Goal: Use online tool/utility: Utilize a website feature to perform a specific function

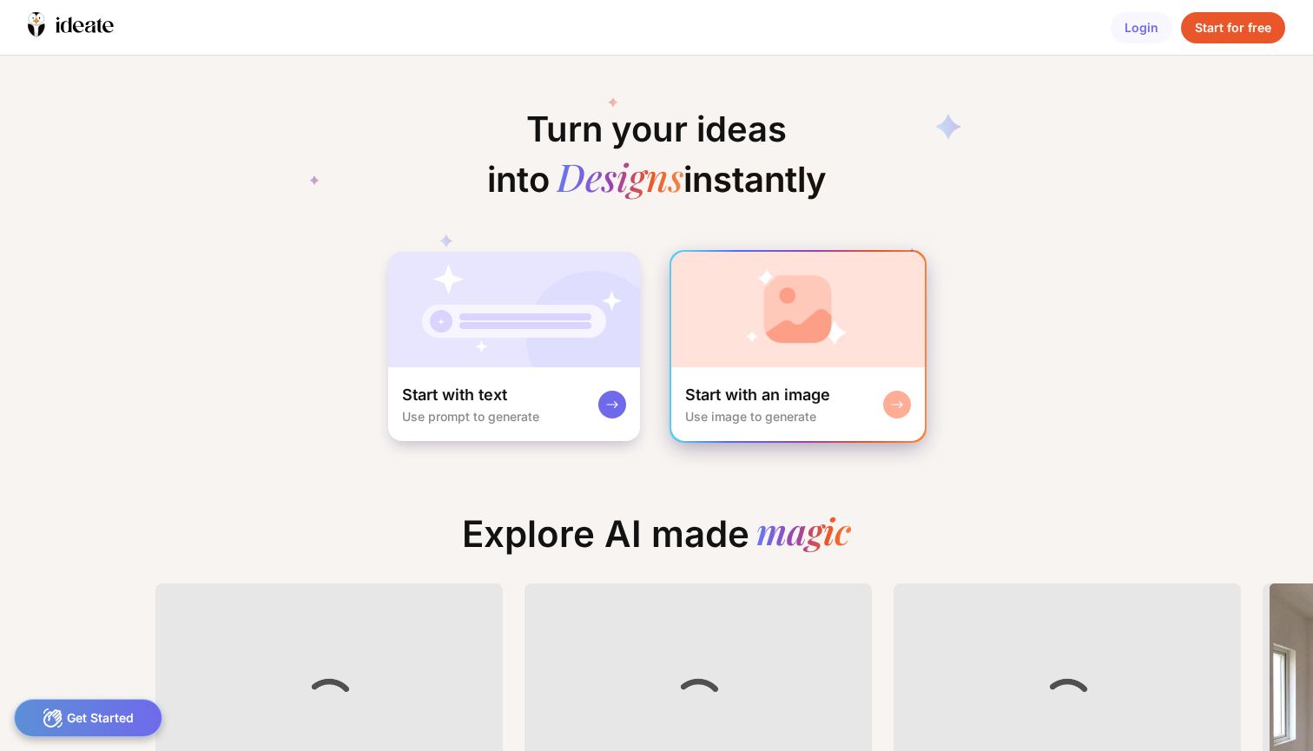
click at [774, 373] on div "Start with an image Use image to generate" at bounding box center [798, 404] width 254 height 74
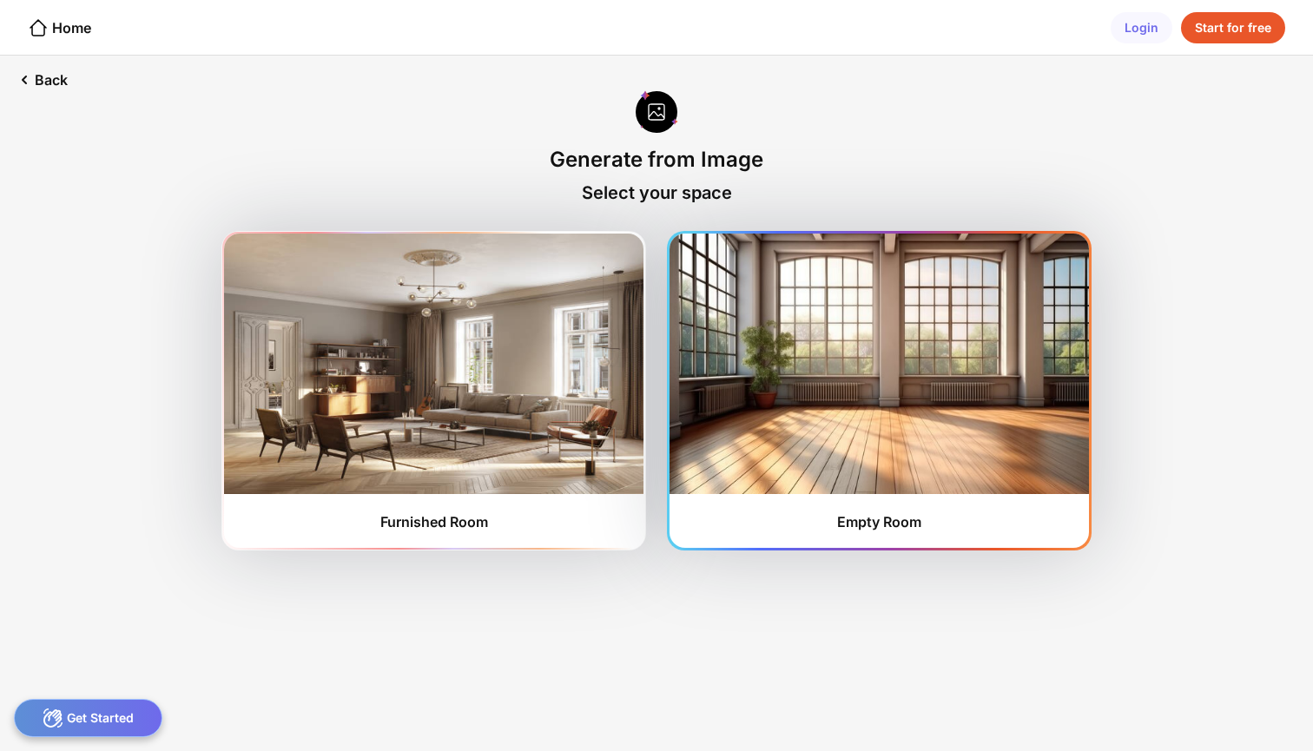
click at [879, 399] on img at bounding box center [878, 364] width 419 height 260
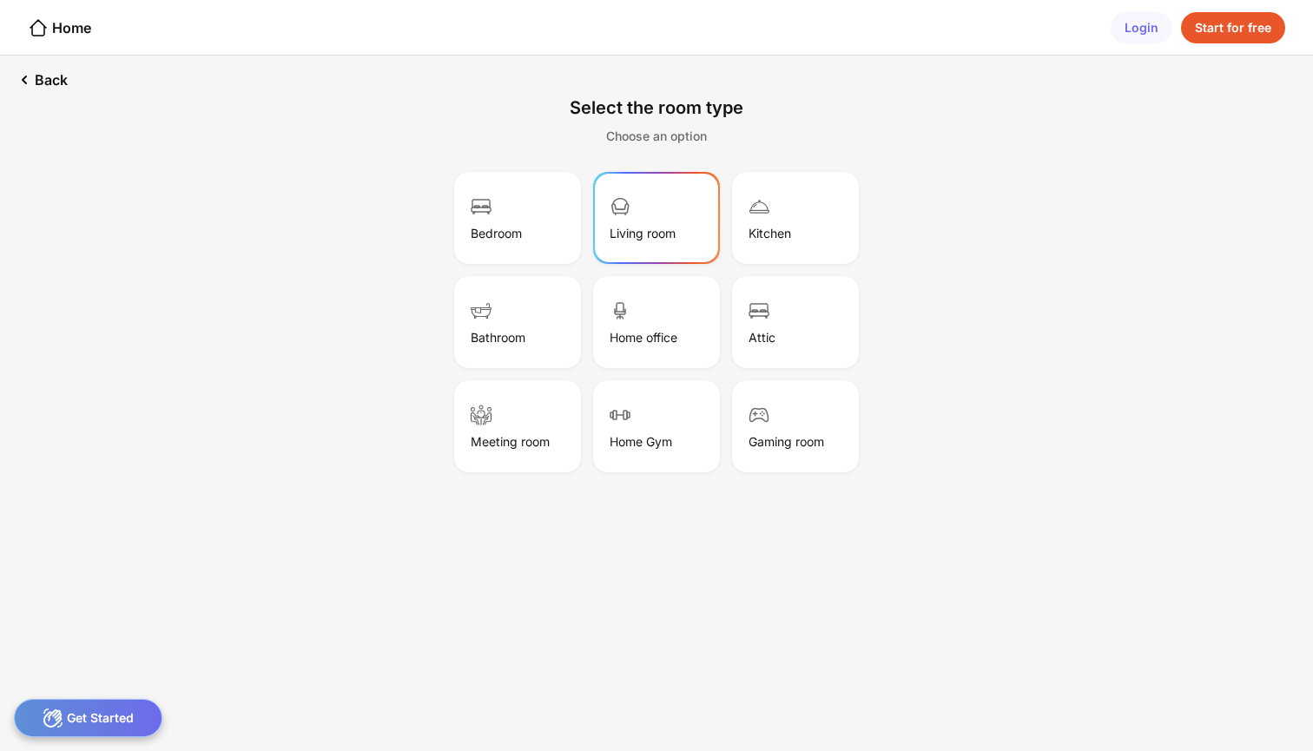
click at [640, 212] on div "Living room" at bounding box center [657, 218] width 122 height 87
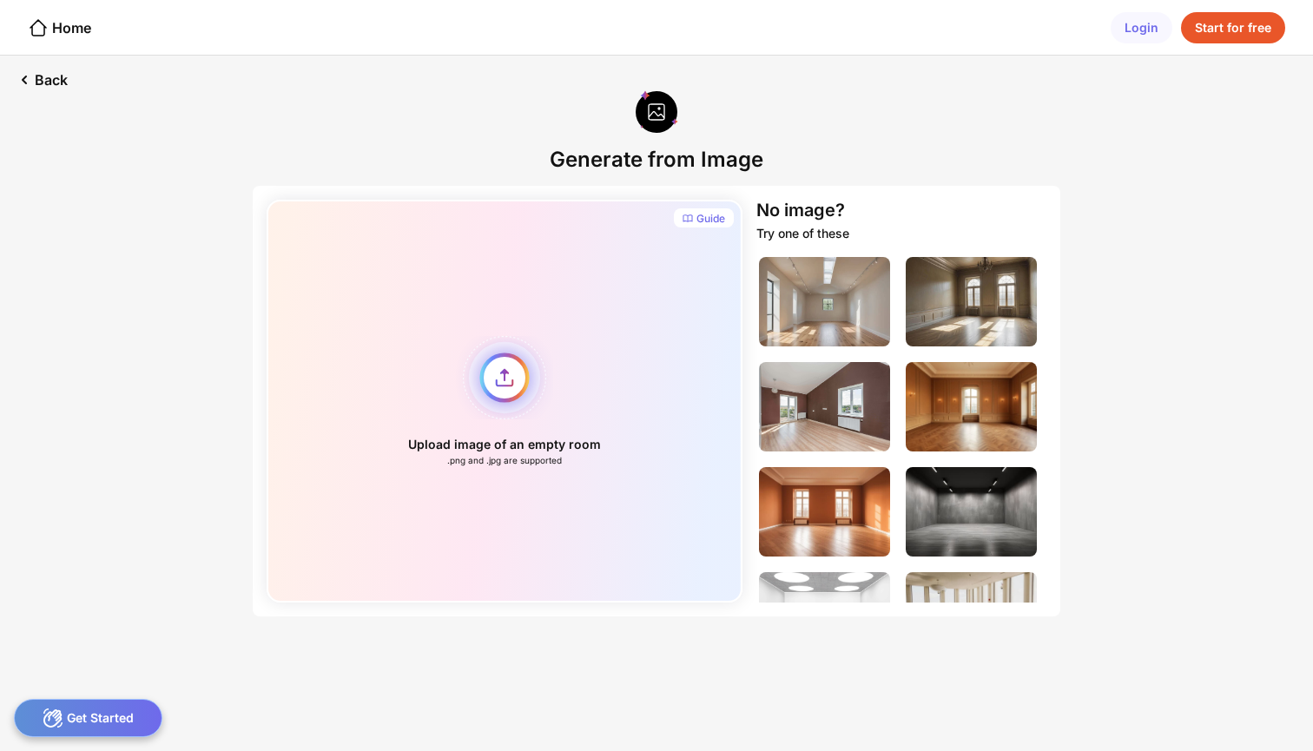
click at [510, 373] on div "Upload image of an empty room .png and .jpg are supported" at bounding box center [505, 401] width 476 height 403
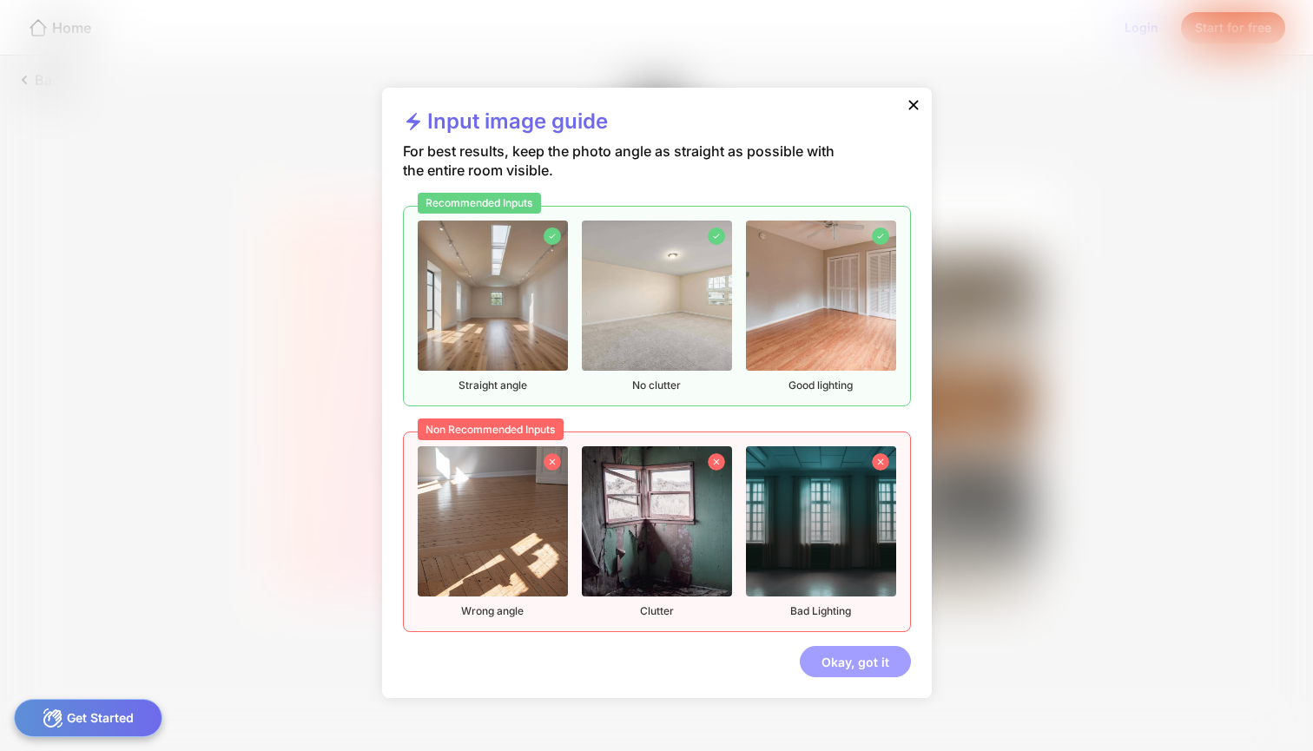
click at [864, 651] on div "Okay, got it" at bounding box center [855, 661] width 111 height 31
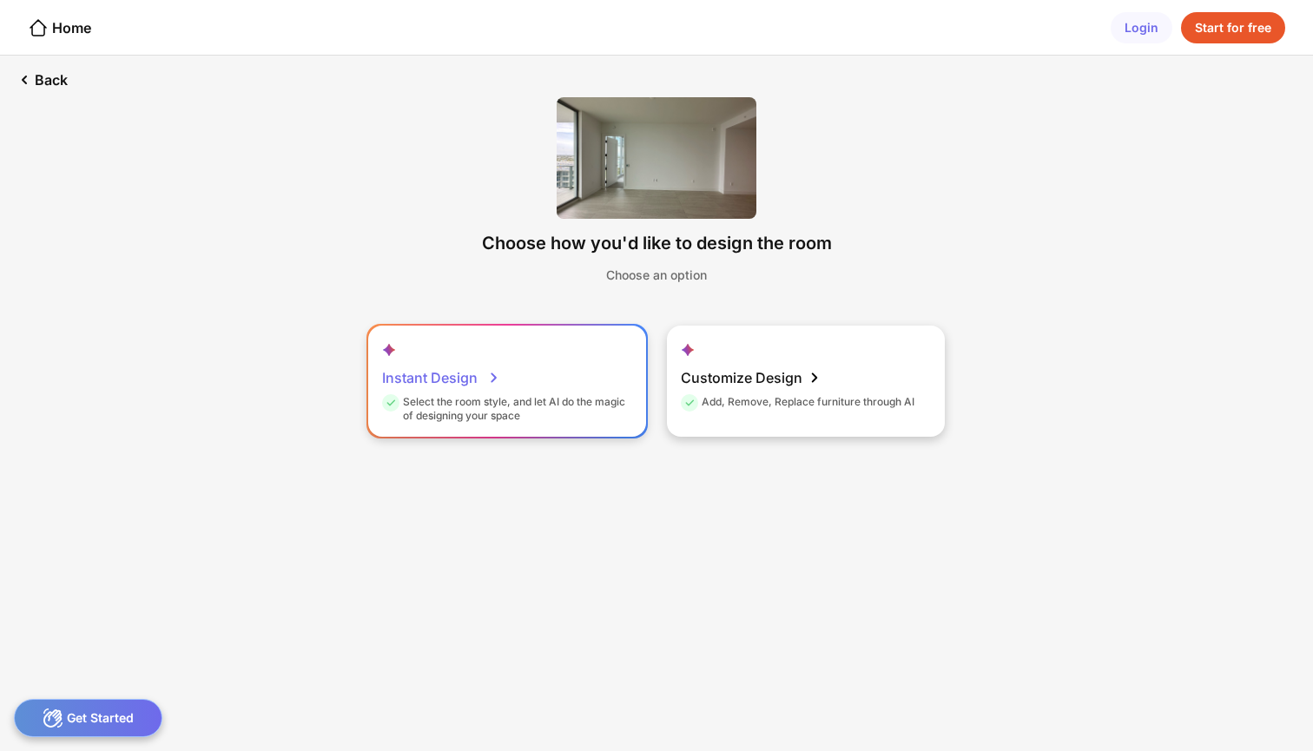
click at [533, 385] on div "Instant Design Select the room style, and let AI do the magic of designing your…" at bounding box center [507, 381] width 278 height 111
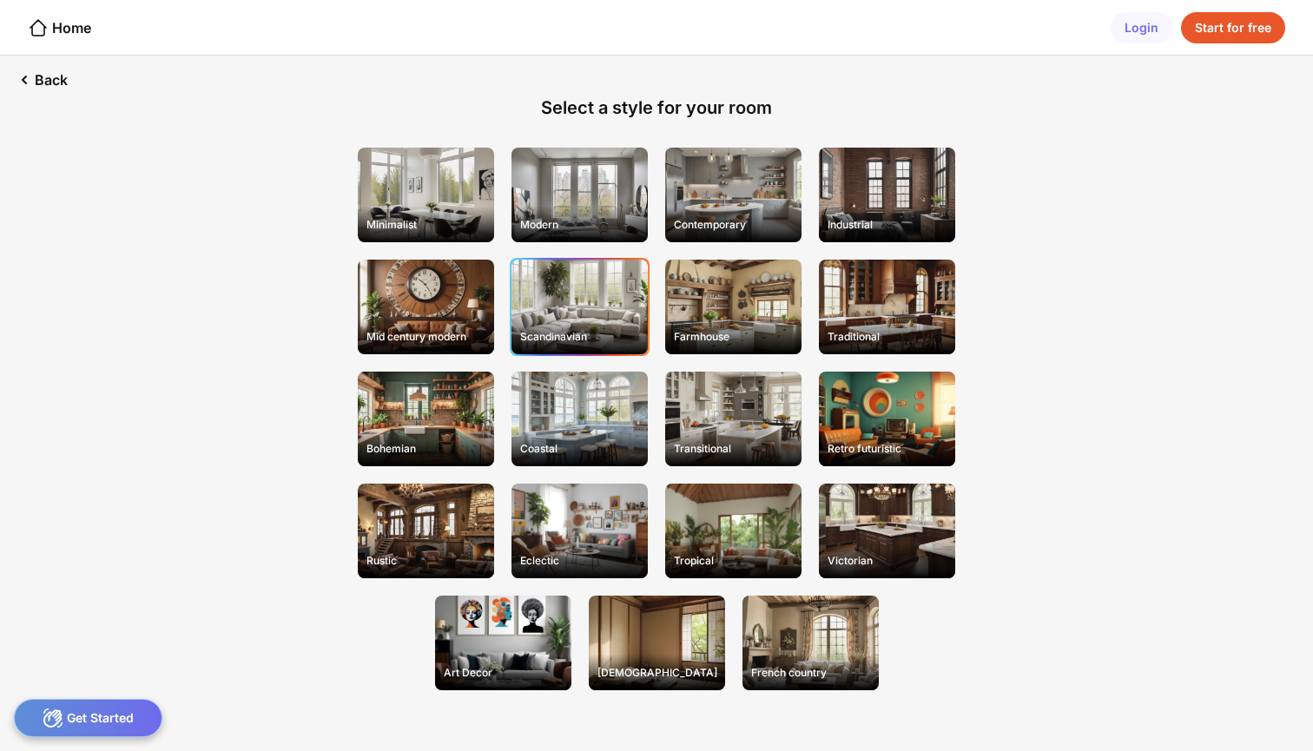
click at [598, 310] on div "Scandinavian" at bounding box center [579, 307] width 136 height 95
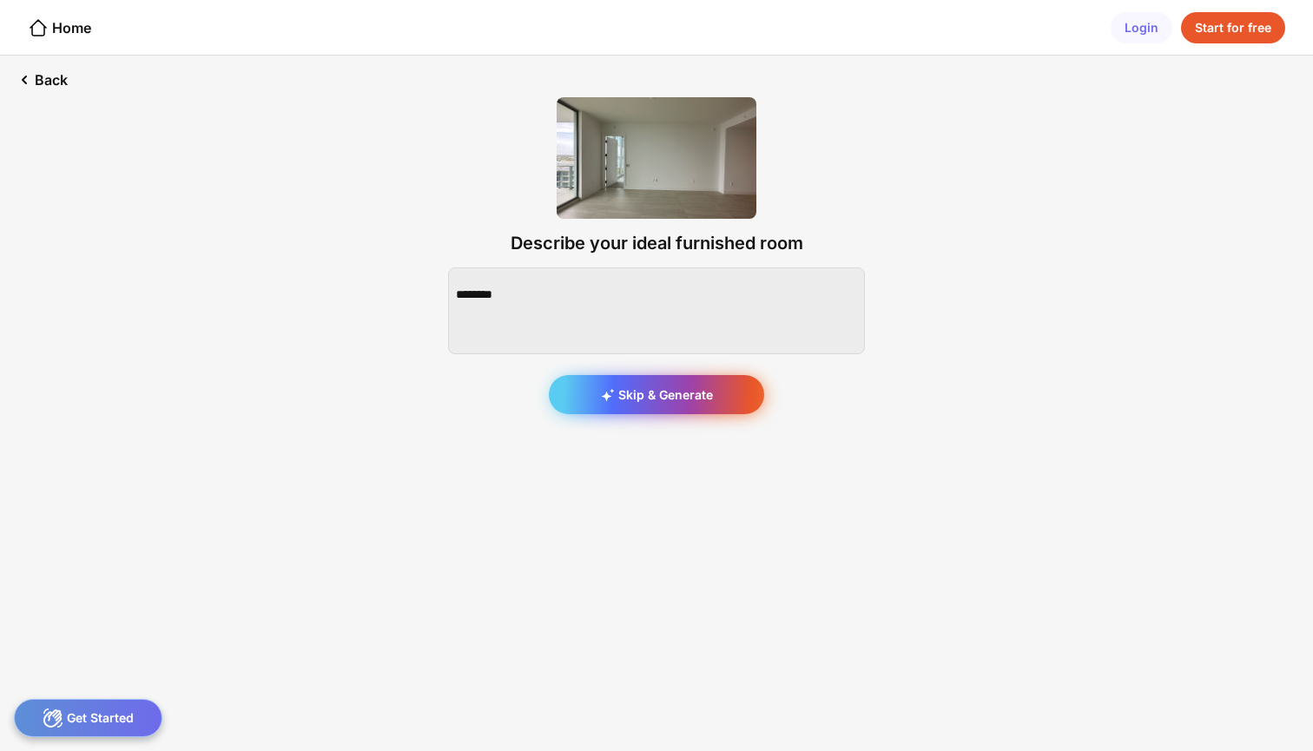
click at [662, 389] on div "Skip & Generate" at bounding box center [656, 394] width 215 height 39
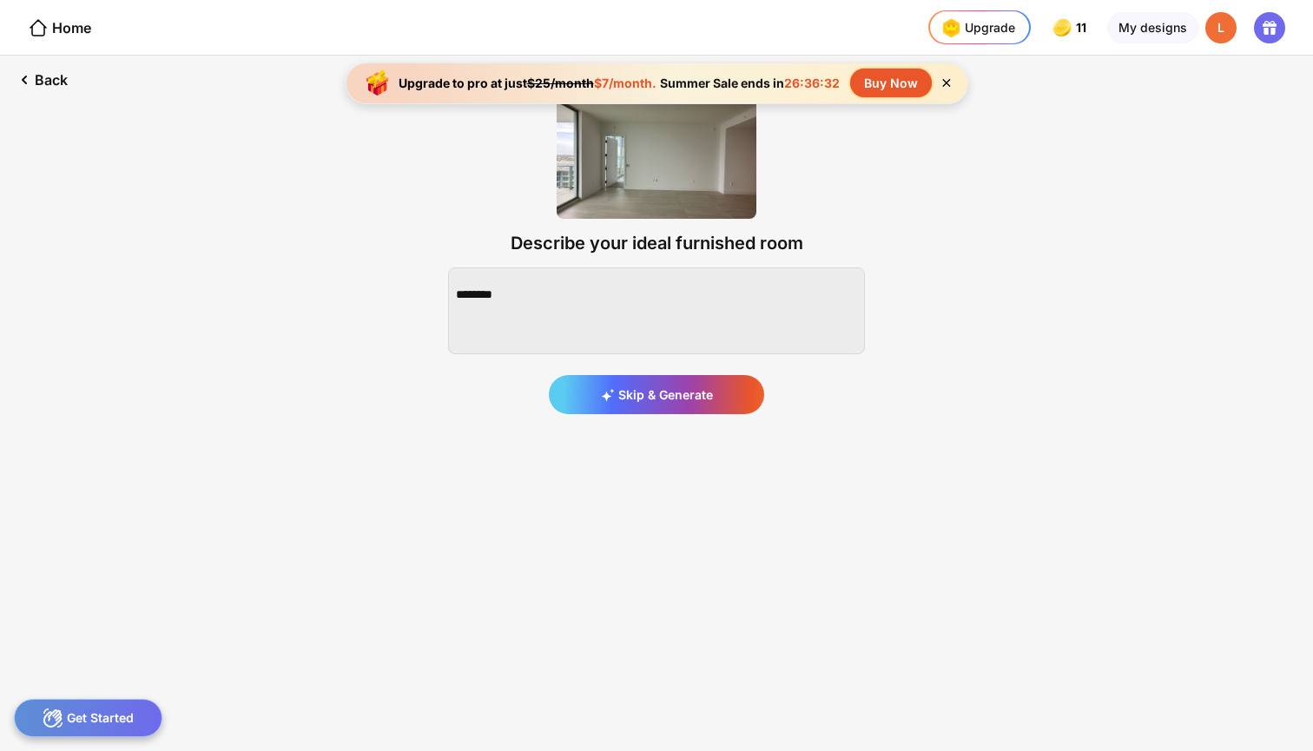
click at [662, 389] on div "Skip & Generate" at bounding box center [656, 394] width 215 height 39
click at [950, 81] on icon at bounding box center [946, 83] width 8 height 8
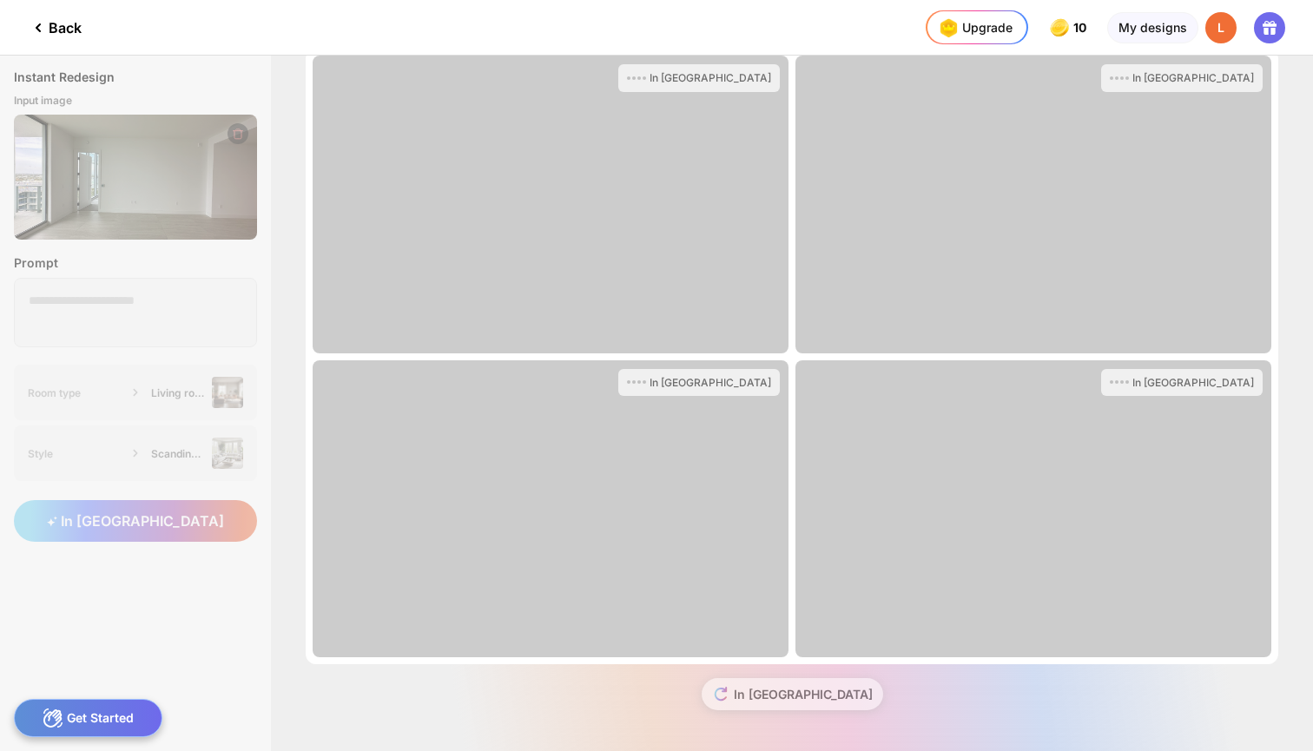
scroll to position [20, 0]
click at [110, 709] on div "Get Started" at bounding box center [88, 718] width 148 height 38
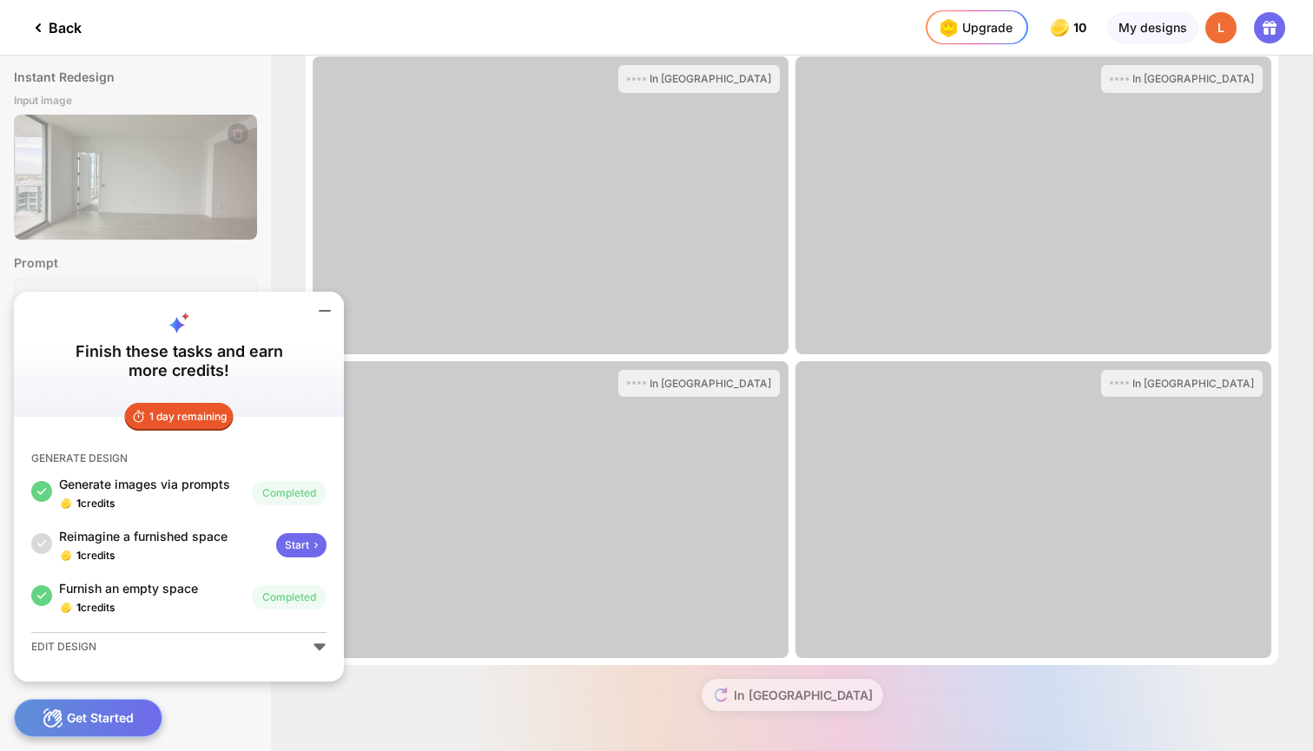
click at [444, 492] on div "In Queue" at bounding box center [551, 510] width 476 height 298
click at [325, 306] on icon at bounding box center [324, 310] width 21 height 21
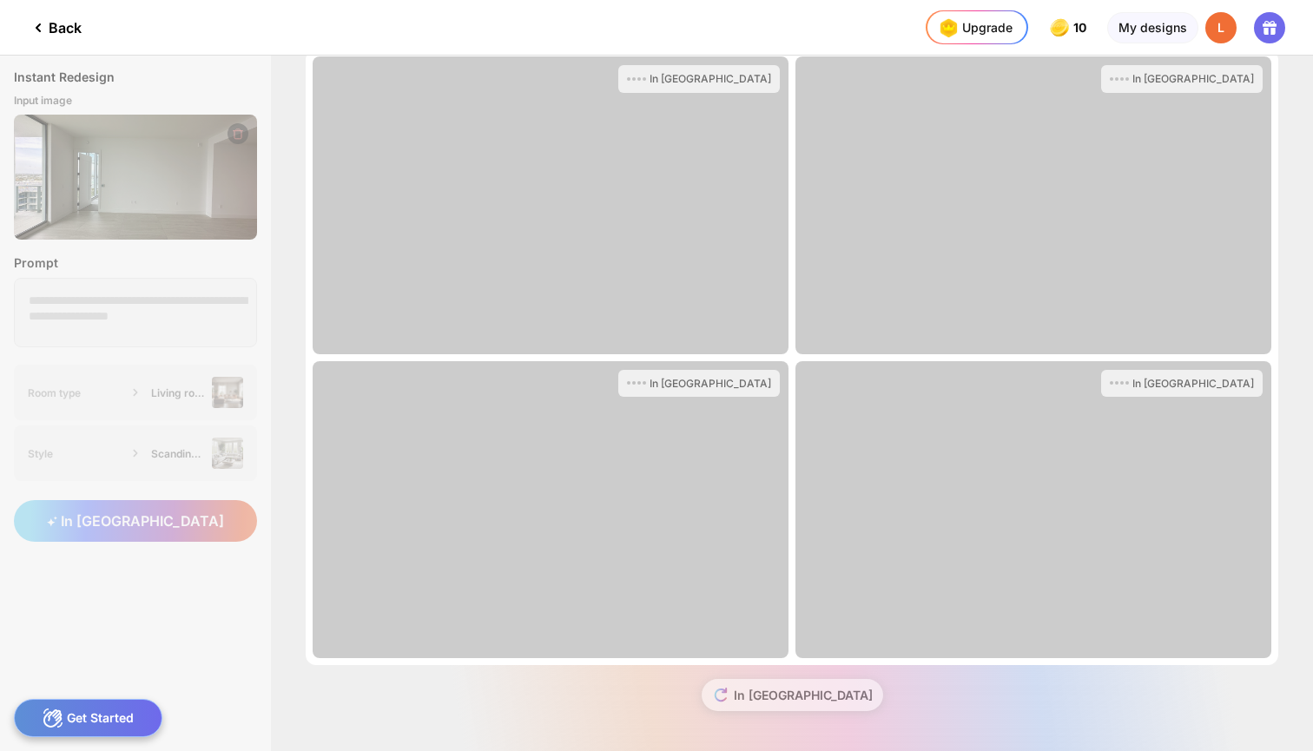
click at [134, 301] on div "Instant Redesign Input image Prompt Room type Living room Style Scandinavian In…" at bounding box center [656, 403] width 1313 height 695
click at [138, 513] on div "Instant Redesign Input image Prompt Room type Living room Style Scandinavian In…" at bounding box center [656, 403] width 1313 height 695
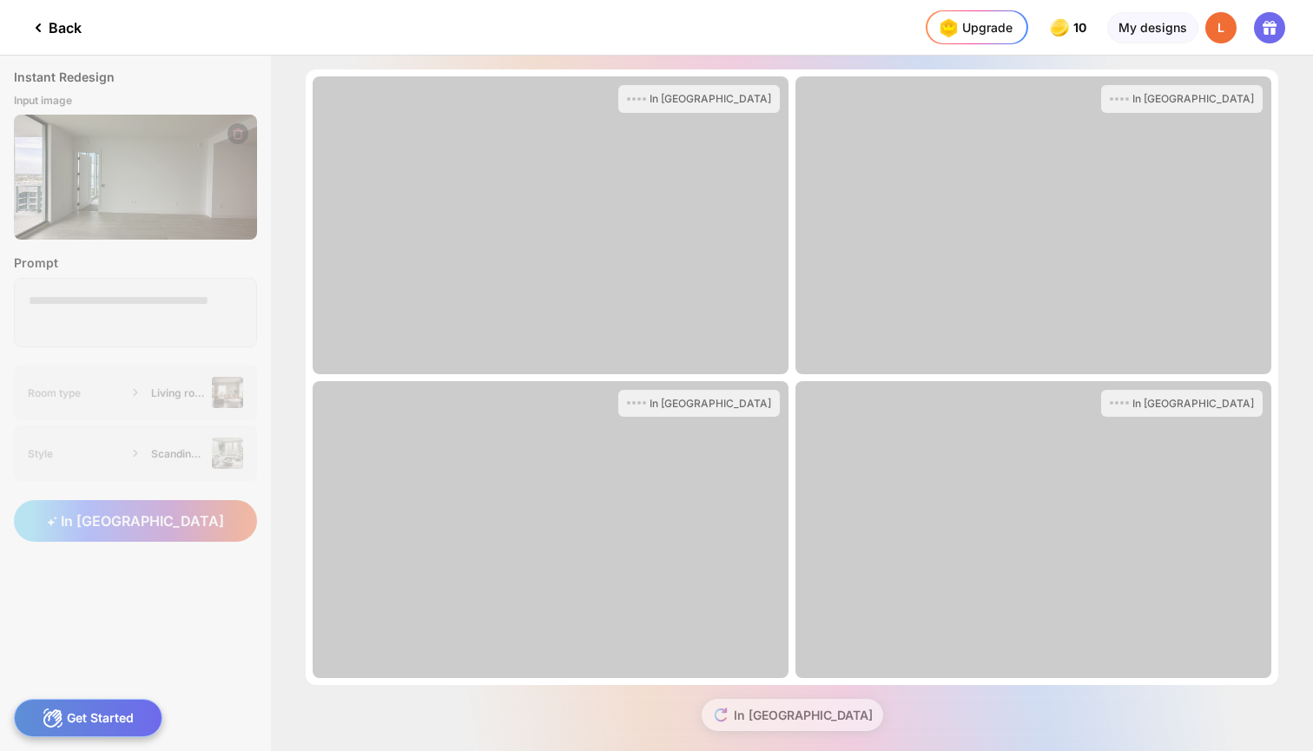
scroll to position [0, 0]
click at [689, 246] on div "In Queue" at bounding box center [551, 225] width 476 height 298
click at [727, 98] on div "In Queue" at bounding box center [710, 99] width 122 height 14
click at [92, 715] on div "Get Started" at bounding box center [88, 718] width 148 height 38
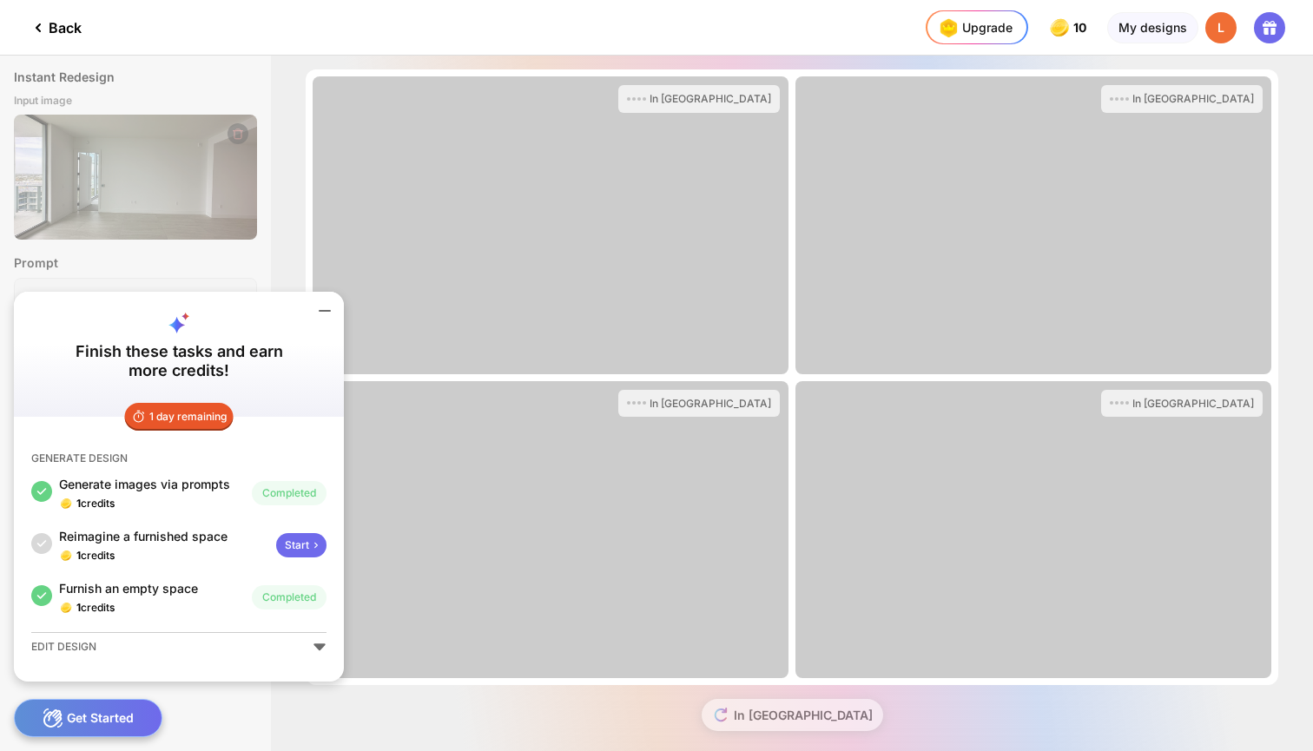
click at [311, 538] on icon at bounding box center [316, 545] width 14 height 14
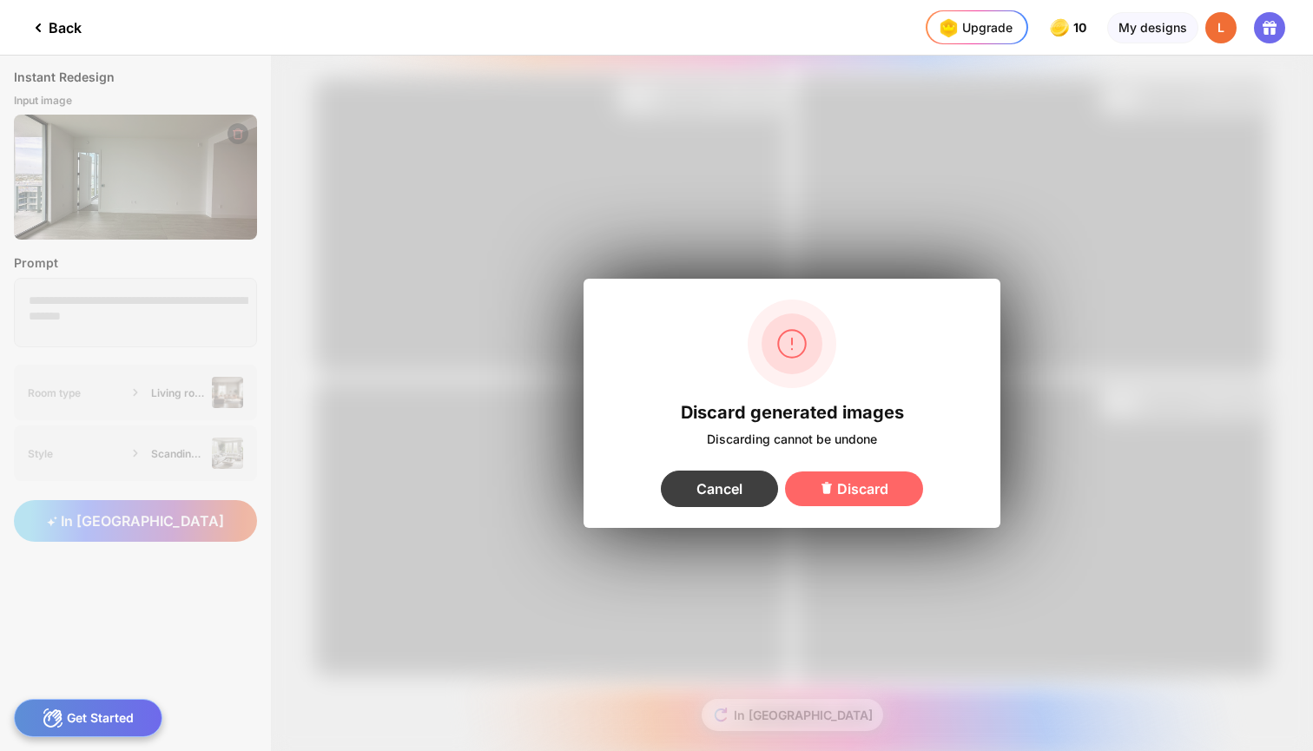
click at [706, 478] on div "Cancel" at bounding box center [719, 489] width 117 height 36
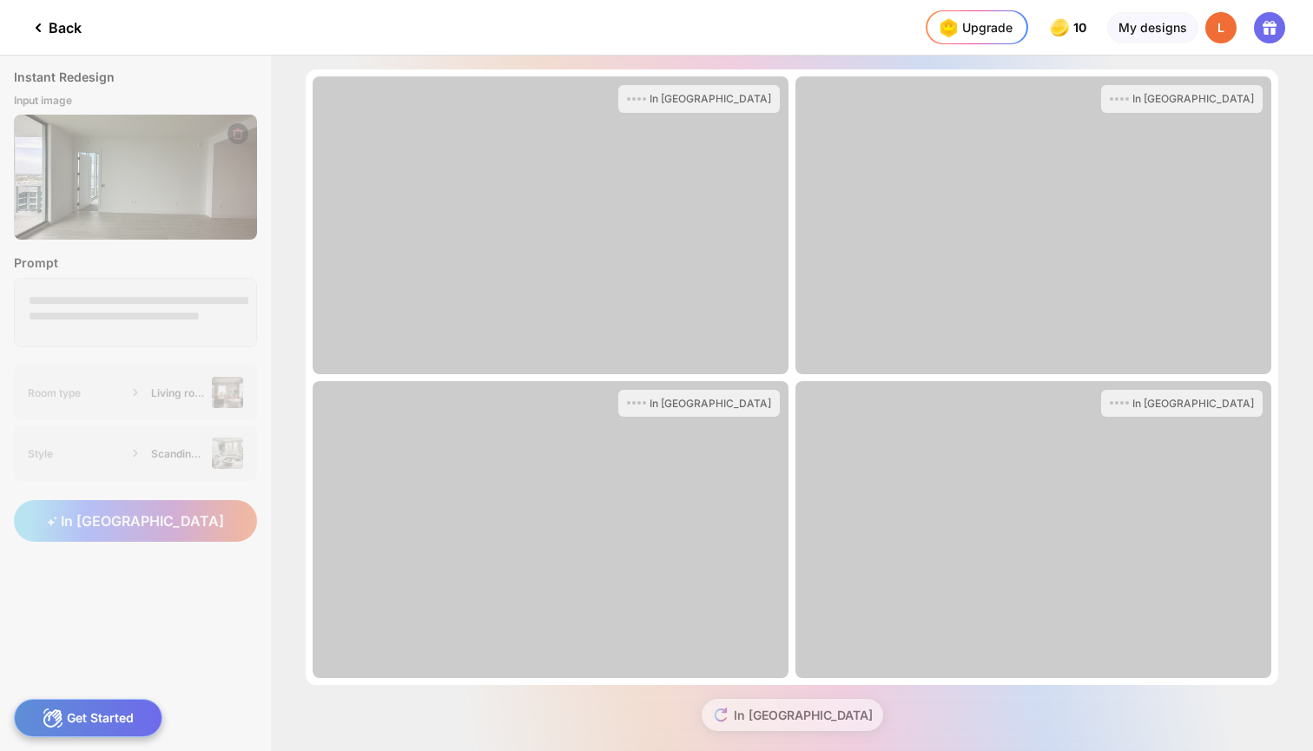
click at [57, 23] on div "Back" at bounding box center [55, 27] width 54 height 21
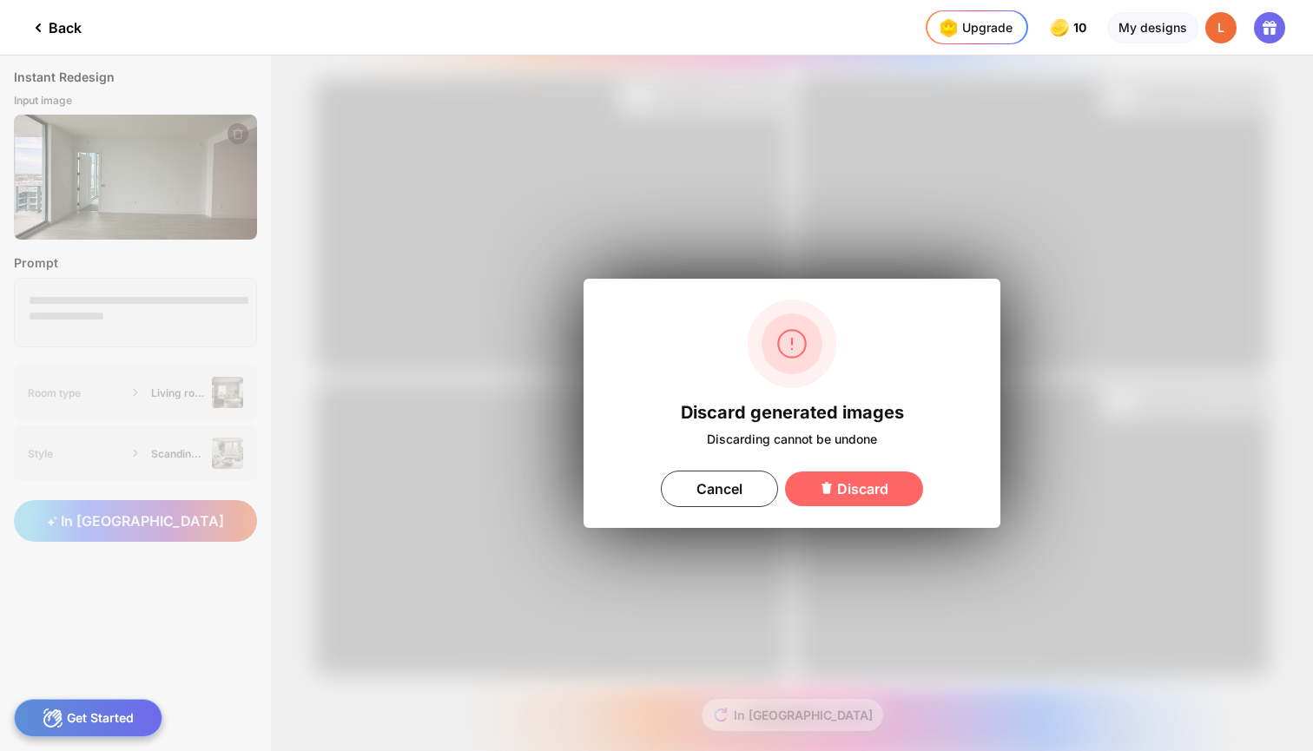
click at [57, 23] on div "Back" at bounding box center [55, 27] width 54 height 21
click at [843, 483] on div "Discard" at bounding box center [854, 488] width 138 height 35
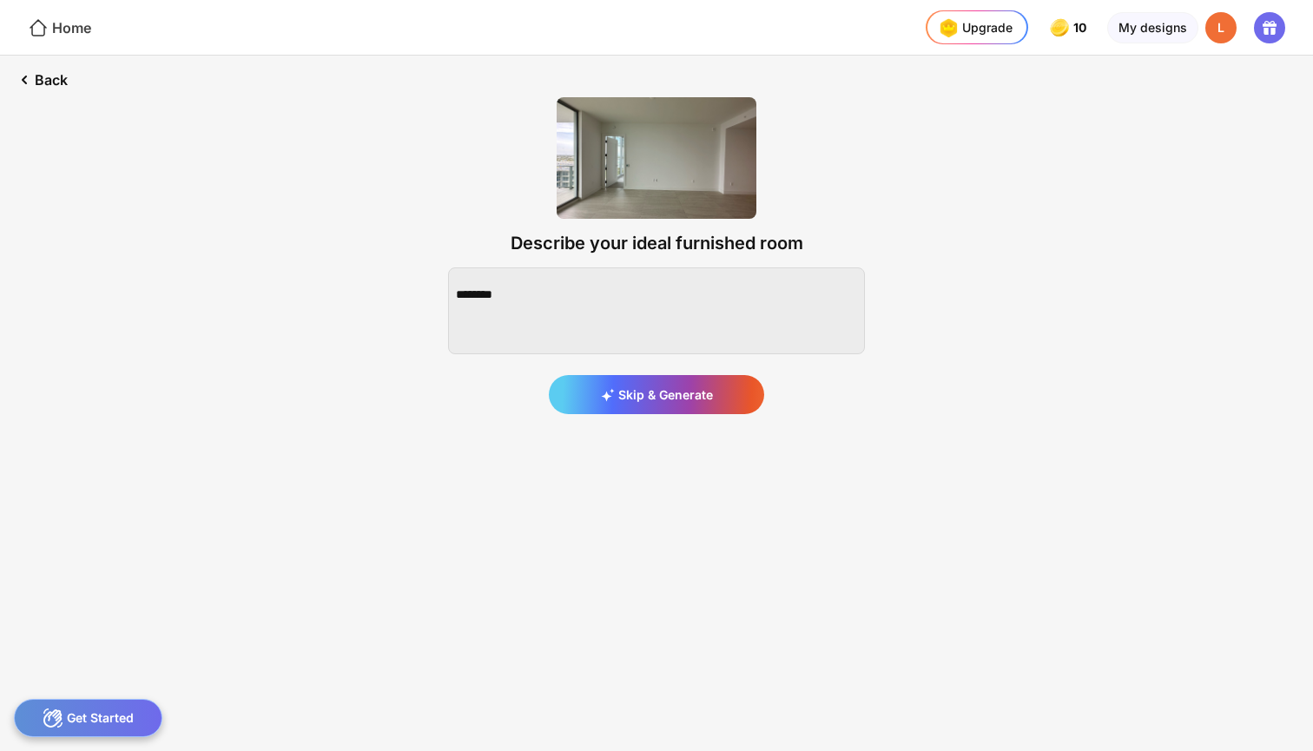
click at [55, 27] on div "Home" at bounding box center [59, 27] width 63 height 21
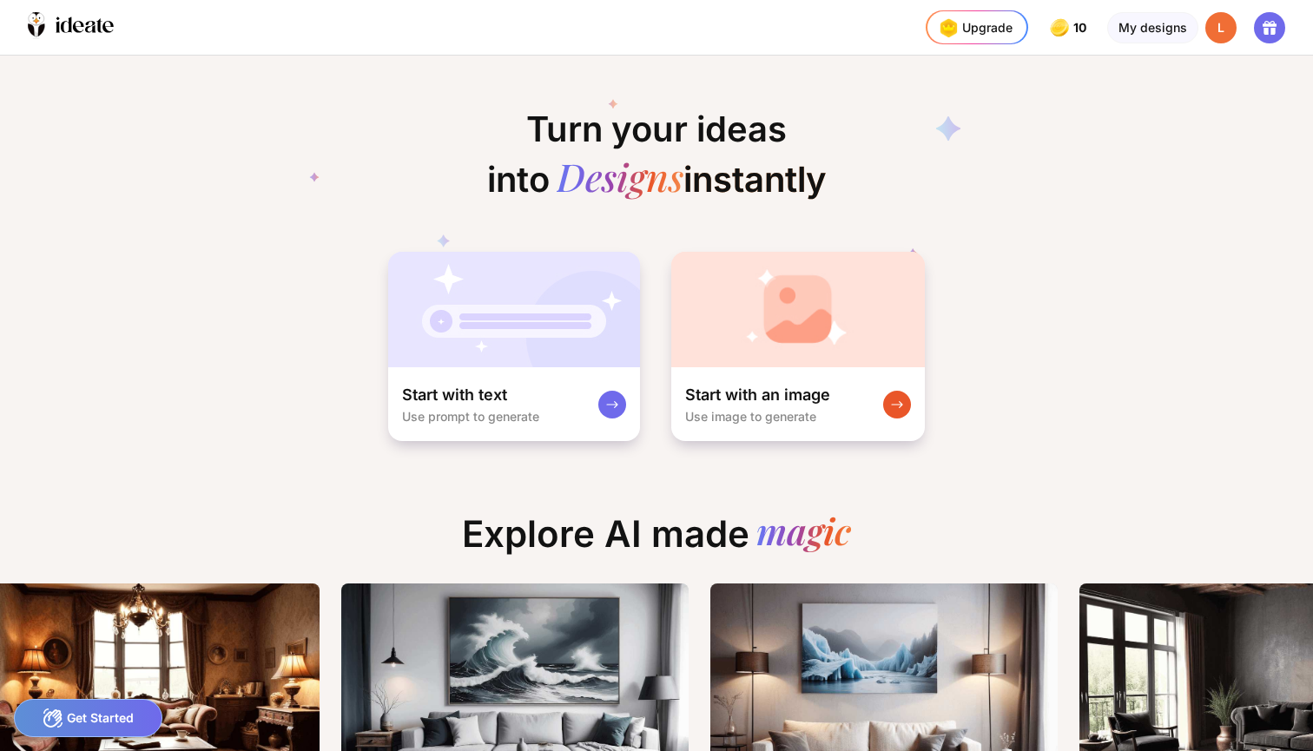
scroll to position [0, 1850]
